Goal: Find specific page/section: Find specific page/section

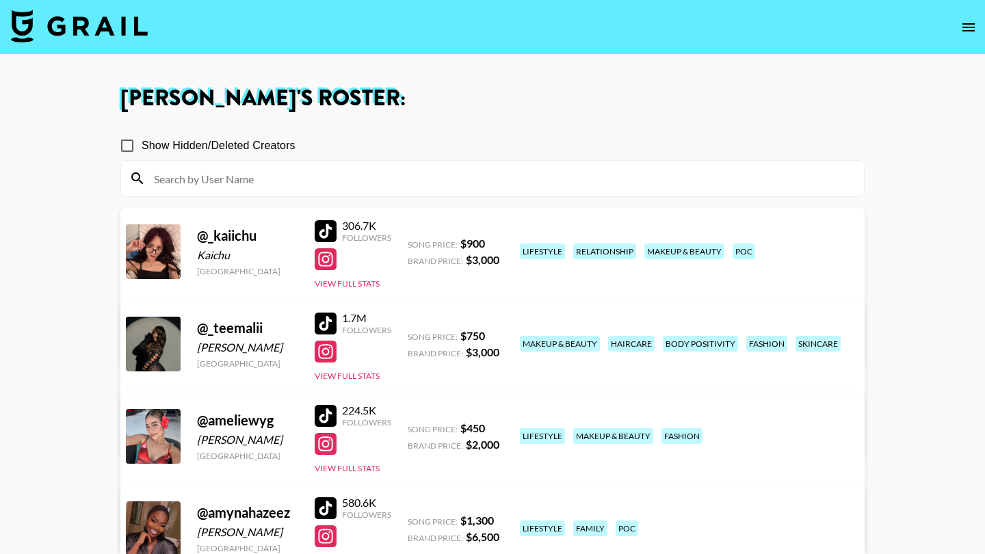
click at [503, 21] on nav at bounding box center [492, 27] width 985 height 55
click at [600, 32] on icon "open drawer" at bounding box center [968, 27] width 16 height 16
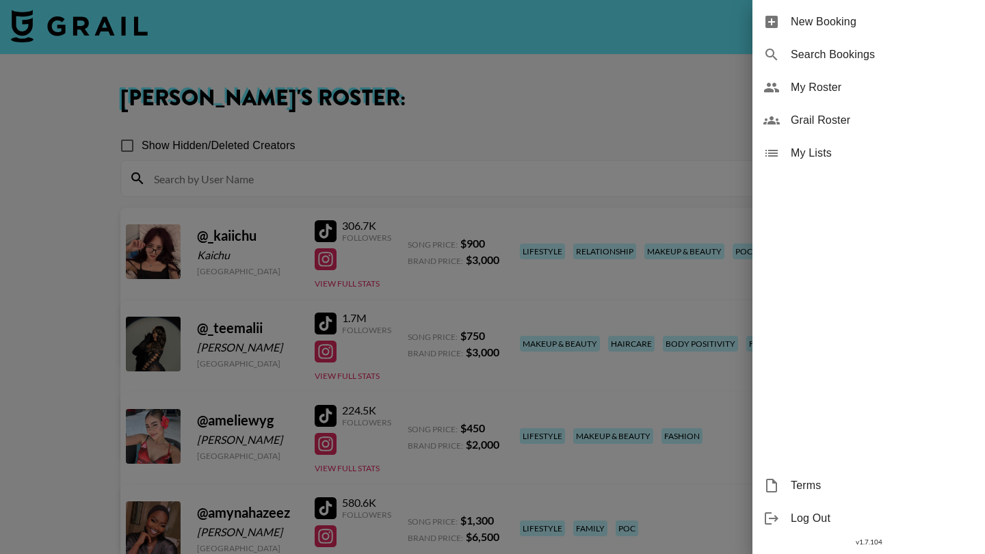
click at [600, 127] on span "Grail Roster" at bounding box center [882, 120] width 183 height 16
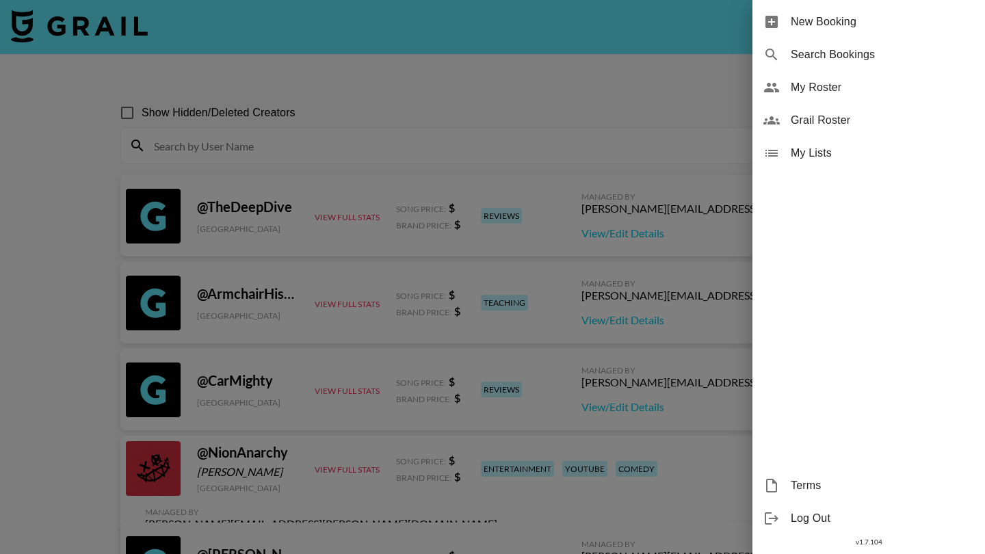
click at [435, 157] on div at bounding box center [492, 277] width 985 height 554
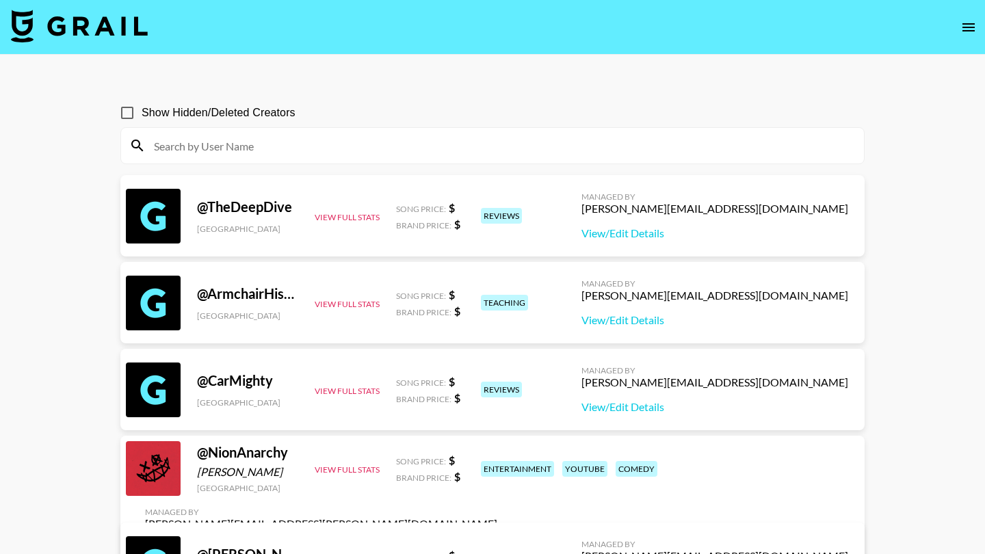
click at [435, 157] on div at bounding box center [492, 146] width 743 height 36
click at [427, 139] on input at bounding box center [501, 146] width 710 height 22
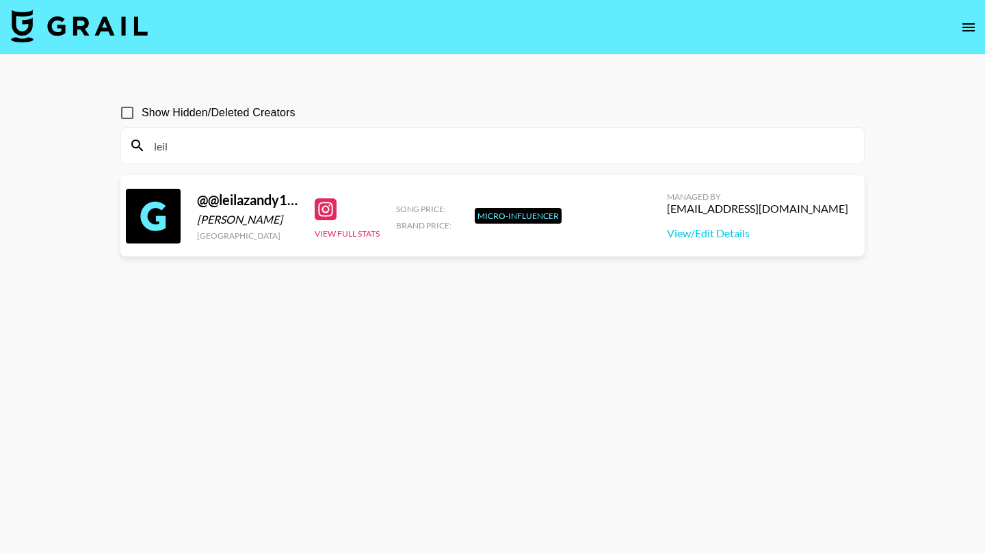
click at [413, 151] on input "leil" at bounding box center [501, 146] width 710 height 22
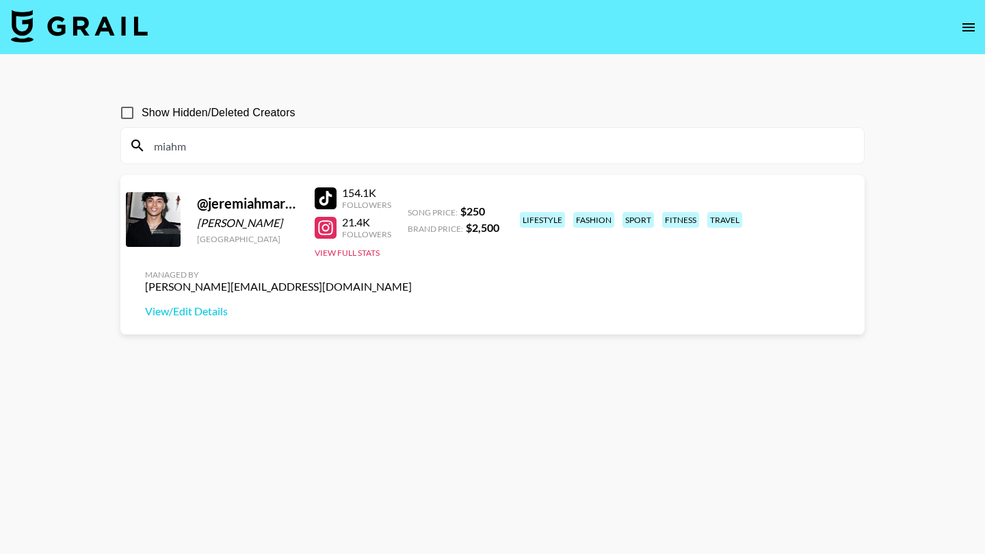
click at [250, 156] on input "miahm" at bounding box center [501, 146] width 710 height 22
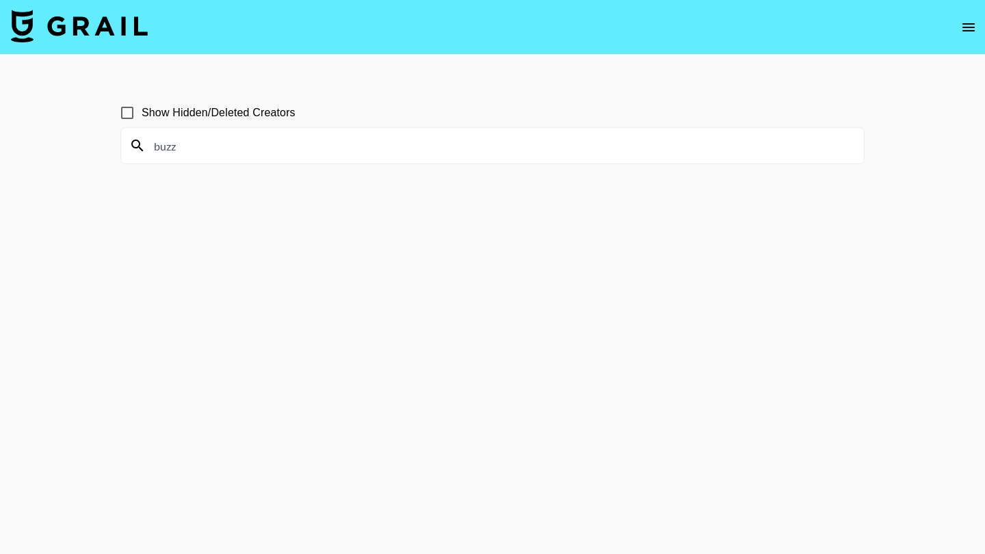
click at [316, 155] on input "buzz" at bounding box center [501, 146] width 710 height 22
click at [229, 155] on input "likek" at bounding box center [501, 146] width 710 height 22
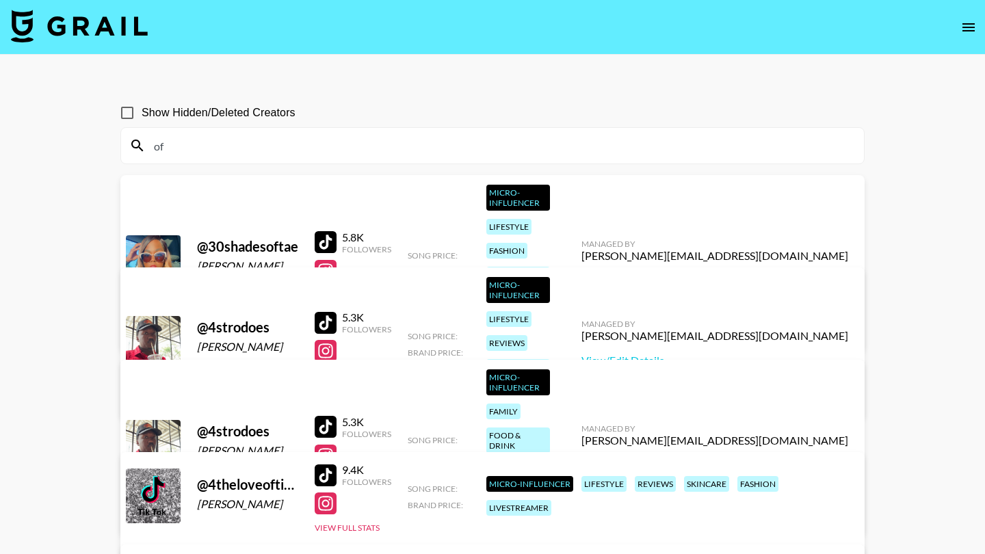
type input "o"
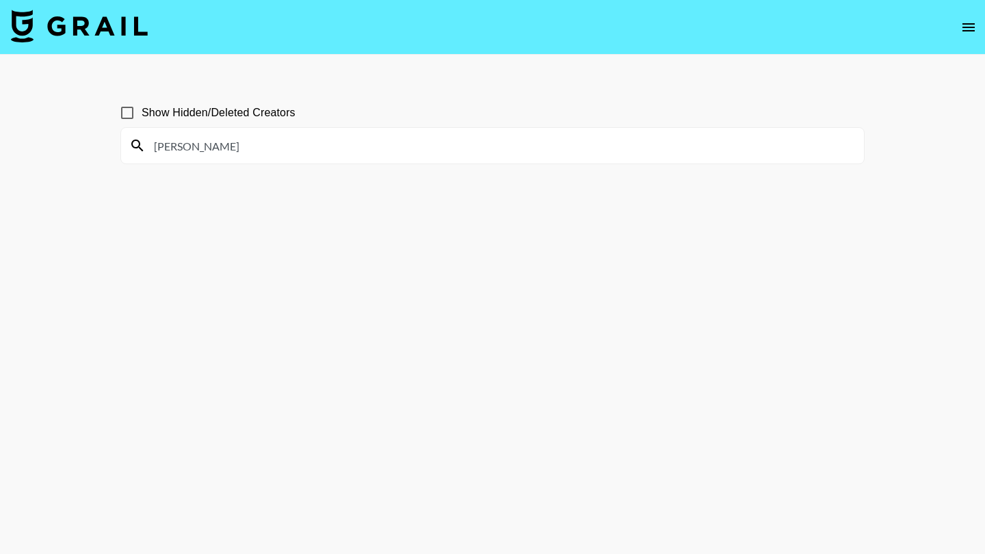
click at [223, 155] on input "[PERSON_NAME]" at bounding box center [501, 146] width 710 height 22
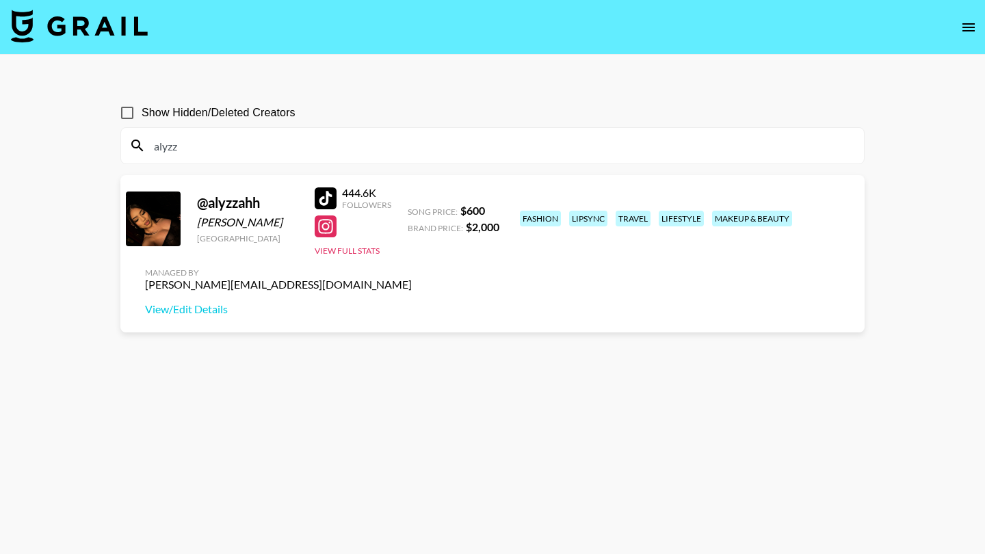
click at [562, 131] on div "alyzz" at bounding box center [492, 146] width 743 height 36
click at [559, 148] on input "alyzz" at bounding box center [501, 146] width 710 height 22
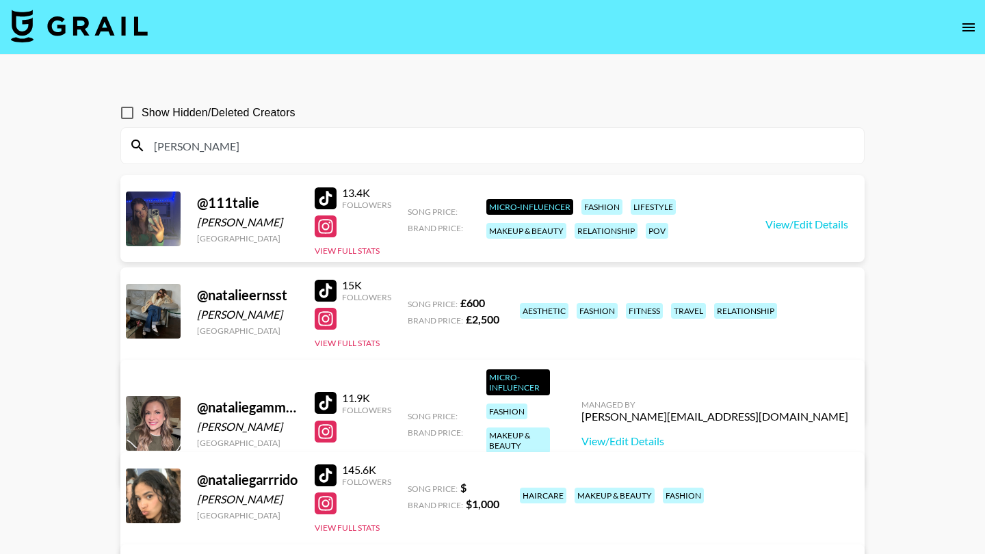
click at [561, 139] on input "[PERSON_NAME]" at bounding box center [501, 146] width 710 height 22
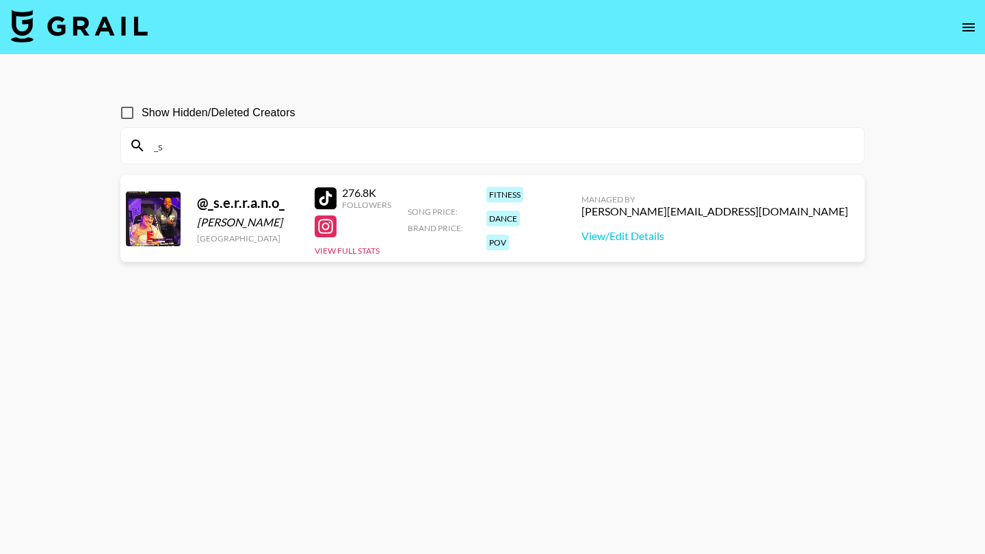
type input "_"
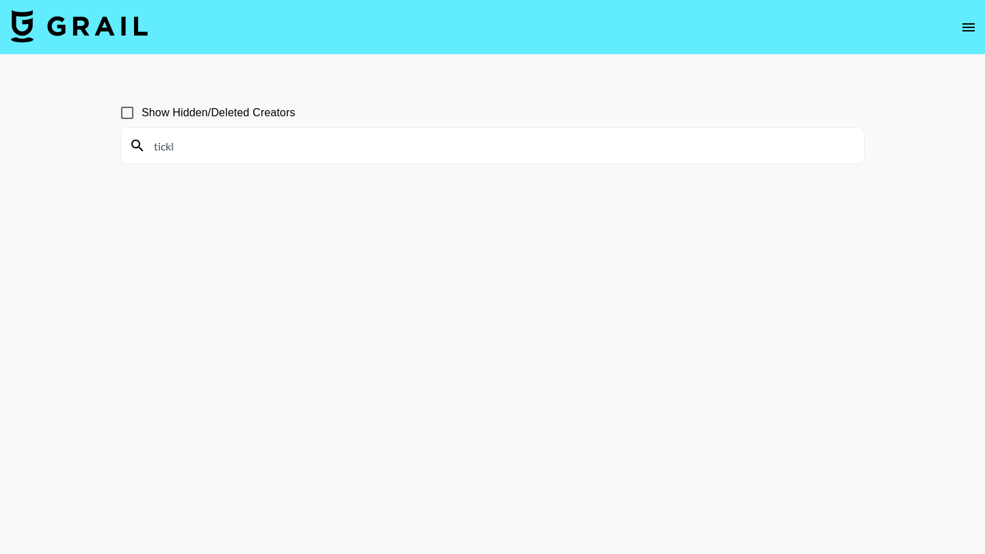
type input "tickle"
